Goal: Find specific page/section: Find specific page/section

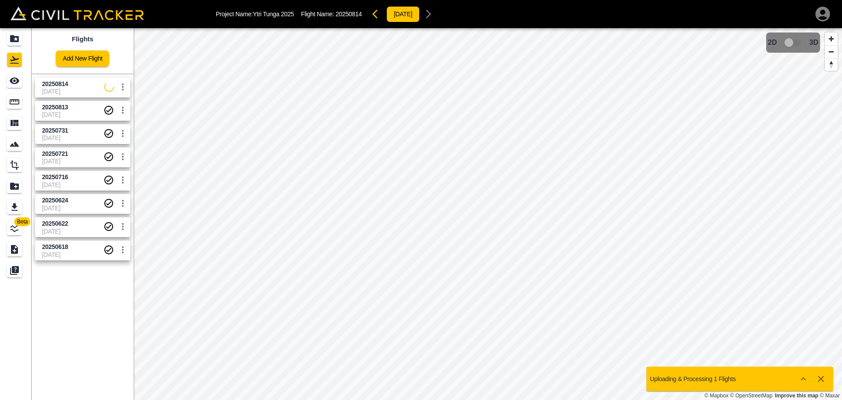
click at [71, 111] on span "20250813" at bounding box center [72, 107] width 61 height 8
click at [69, 112] on span "[DATE]" at bounding box center [72, 114] width 61 height 7
click at [79, 87] on span "20250814" at bounding box center [73, 84] width 62 height 8
click at [78, 113] on span "[DATE]" at bounding box center [72, 114] width 61 height 7
click at [14, 206] on icon "Export" at bounding box center [14, 206] width 6 height 7
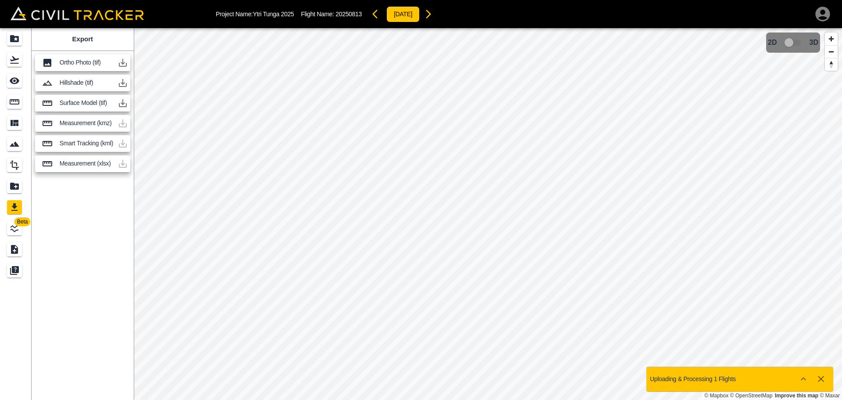
click at [120, 64] on icon "button" at bounding box center [123, 62] width 11 height 11
click at [120, 62] on icon "button" at bounding box center [123, 62] width 11 height 11
